Goal: Transaction & Acquisition: Purchase product/service

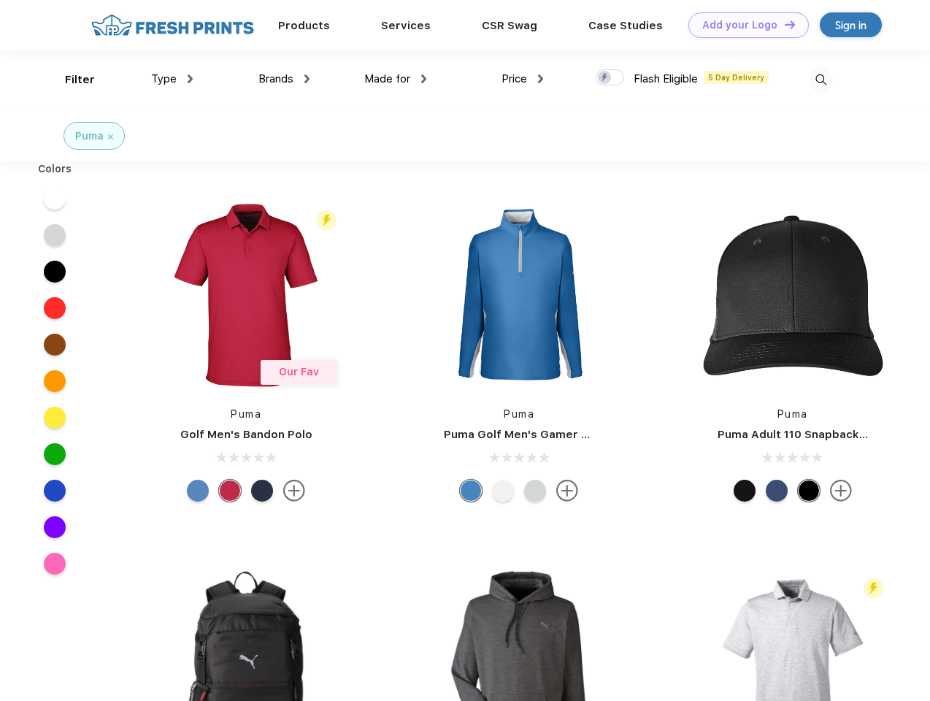
click at [743, 25] on link "Add your Logo Design Tool" at bounding box center [749, 25] width 120 height 26
click at [0, 0] on div "Design Tool" at bounding box center [0, 0] width 0 height 0
click at [783, 24] on link "Add your Logo Design Tool" at bounding box center [749, 25] width 120 height 26
click at [70, 80] on div "Filter" at bounding box center [80, 80] width 30 height 17
click at [172, 79] on span "Type" at bounding box center [164, 78] width 26 height 13
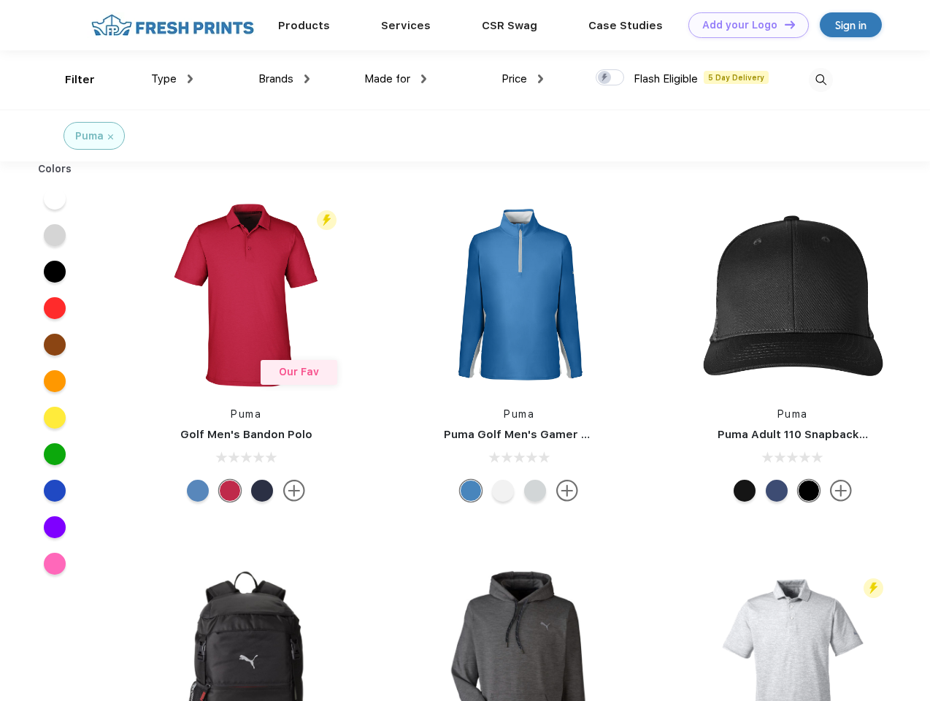
click at [284, 79] on span "Brands" at bounding box center [275, 78] width 35 height 13
click at [396, 79] on span "Made for" at bounding box center [387, 78] width 46 height 13
click at [523, 79] on span "Price" at bounding box center [515, 78] width 26 height 13
click at [610, 78] on div at bounding box center [610, 77] width 28 height 16
click at [605, 78] on input "checkbox" at bounding box center [600, 73] width 9 height 9
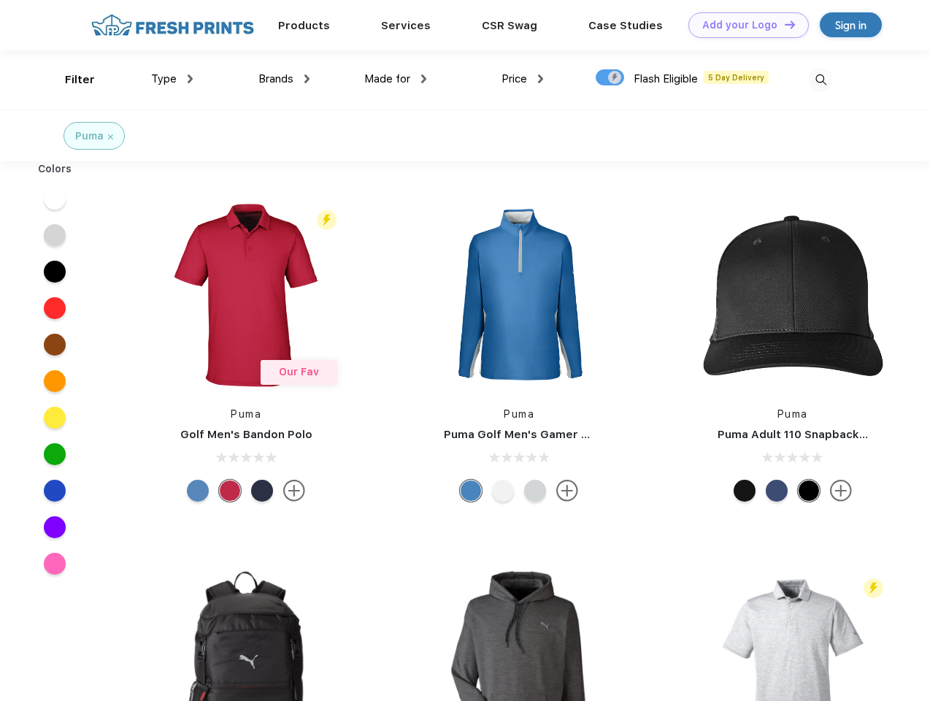
click at [821, 80] on img at bounding box center [821, 80] width 24 height 24
